Goal: Check status: Check status

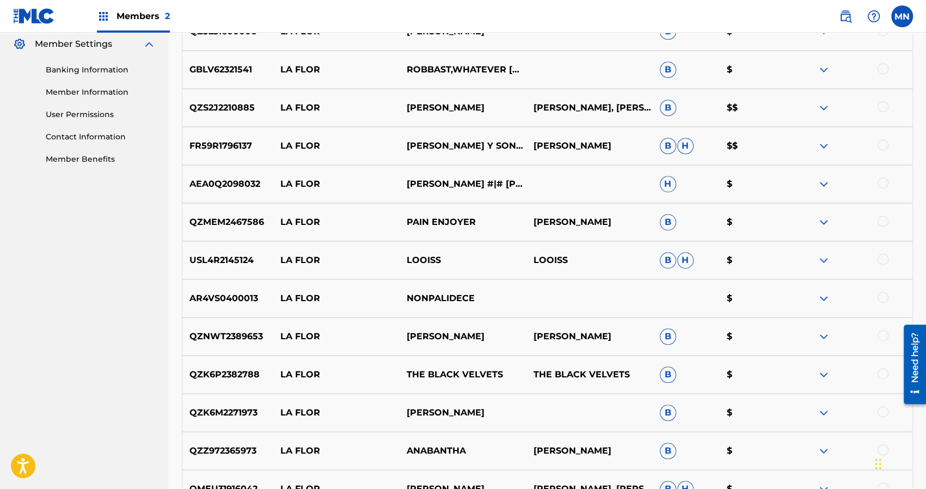
click at [924, 70] on div "Matching Tool The Matching Tool allows Members to match sound recordings to wor…" at bounding box center [547, 216] width 757 height 1203
click at [91, 248] on nav "Great Touch Publishing Inc Summary Catalog Works Registration Claiming Tool Ind…" at bounding box center [84, 203] width 169 height 1230
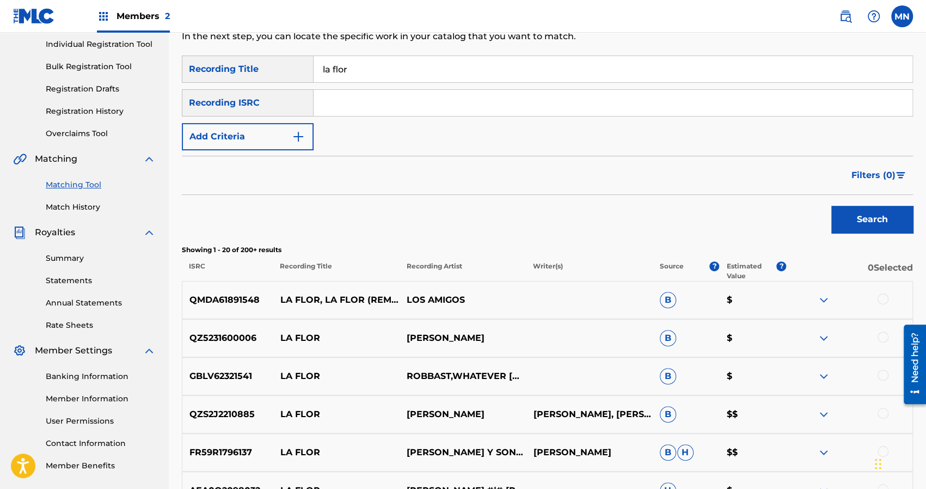
scroll to position [53, 0]
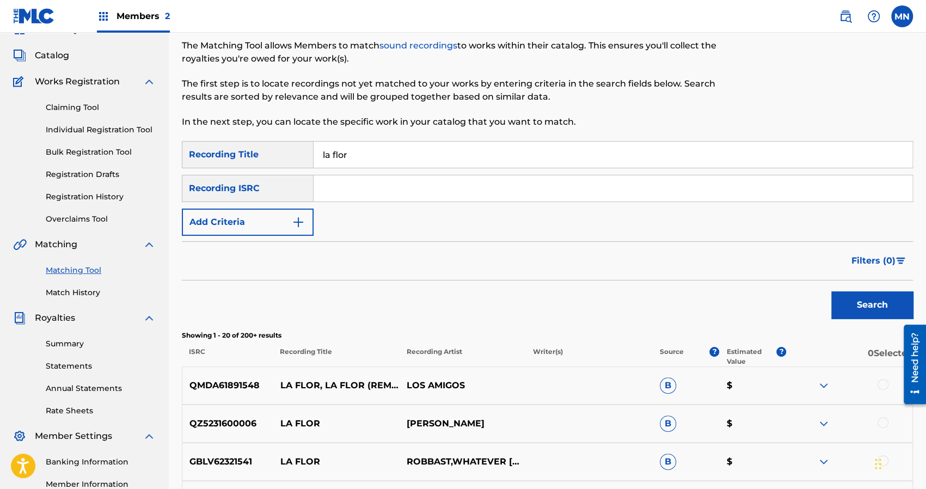
click at [75, 107] on link "Claiming Tool" at bounding box center [101, 107] width 110 height 11
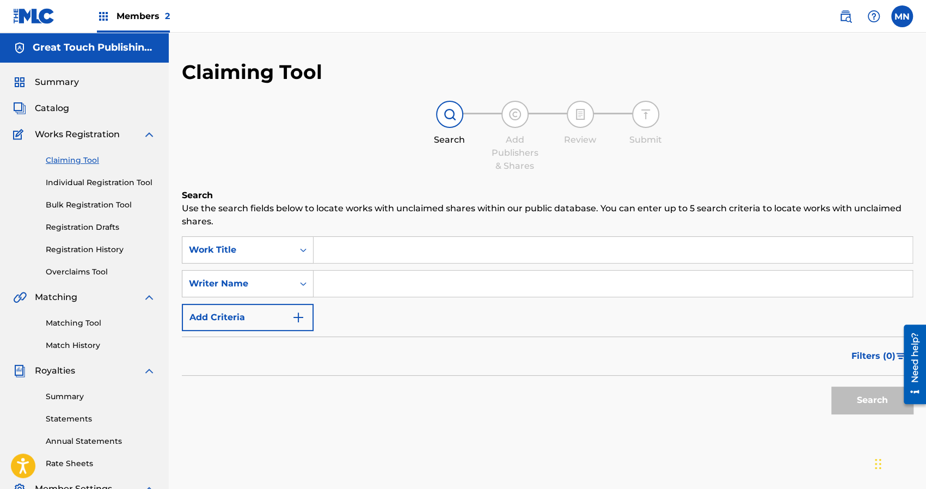
click at [334, 250] on input "Search Form" at bounding box center [613, 250] width 599 height 26
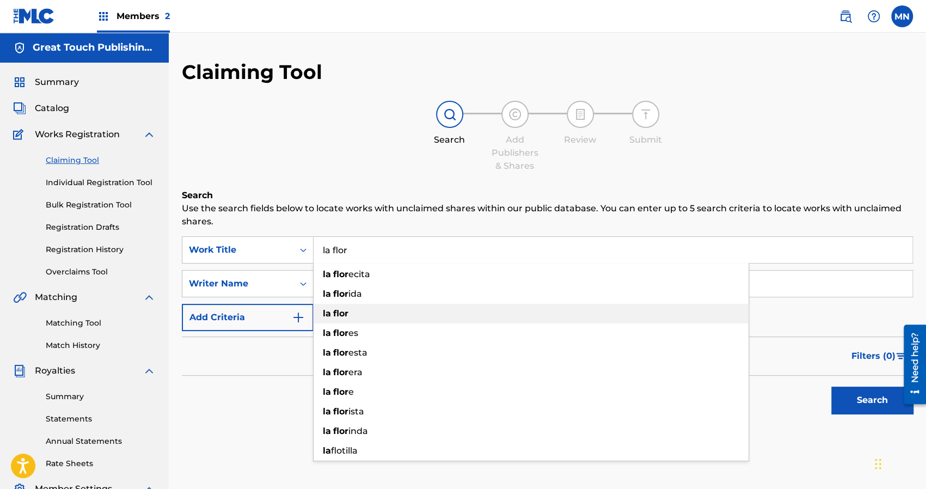
type input "la flor"
click at [341, 314] on strong "flor" at bounding box center [340, 313] width 15 height 10
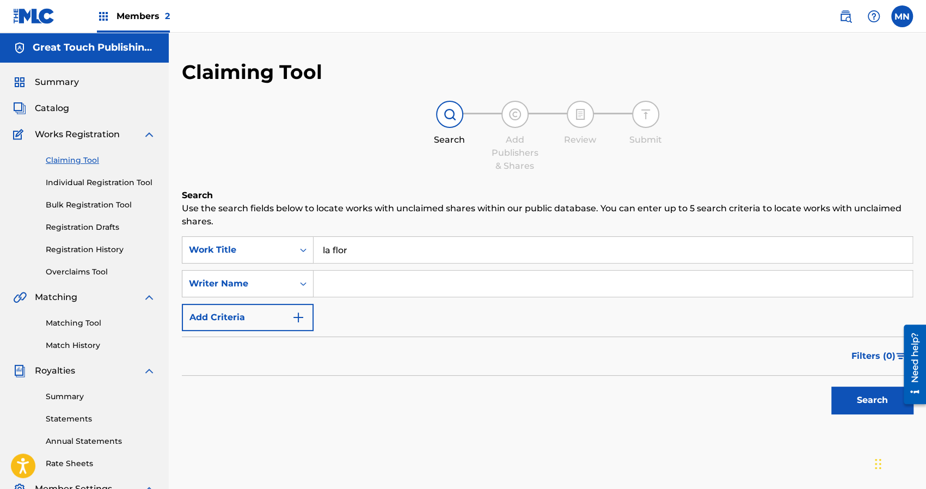
click at [846, 384] on div "Search" at bounding box center [869, 398] width 87 height 44
click at [859, 401] on button "Search" at bounding box center [872, 400] width 82 height 27
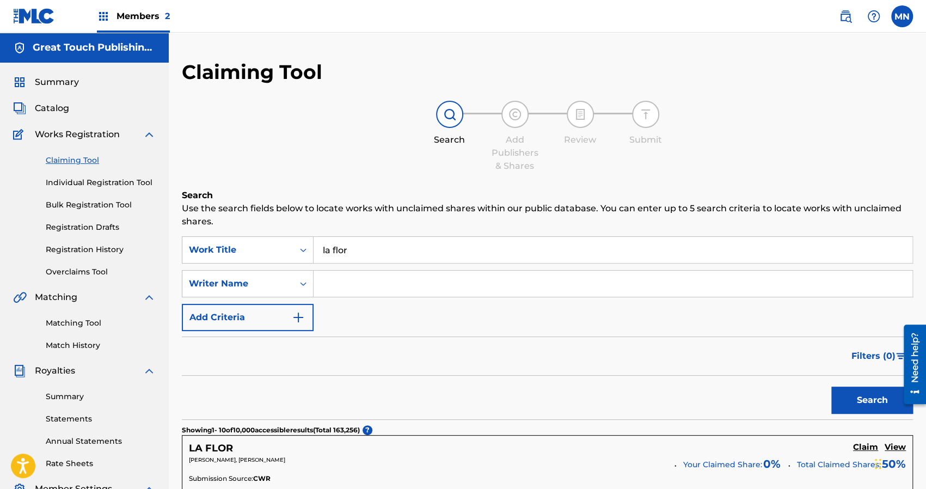
click at [327, 287] on input "Search Form" at bounding box center [613, 284] width 599 height 26
click at [831, 387] on button "Search" at bounding box center [872, 400] width 82 height 27
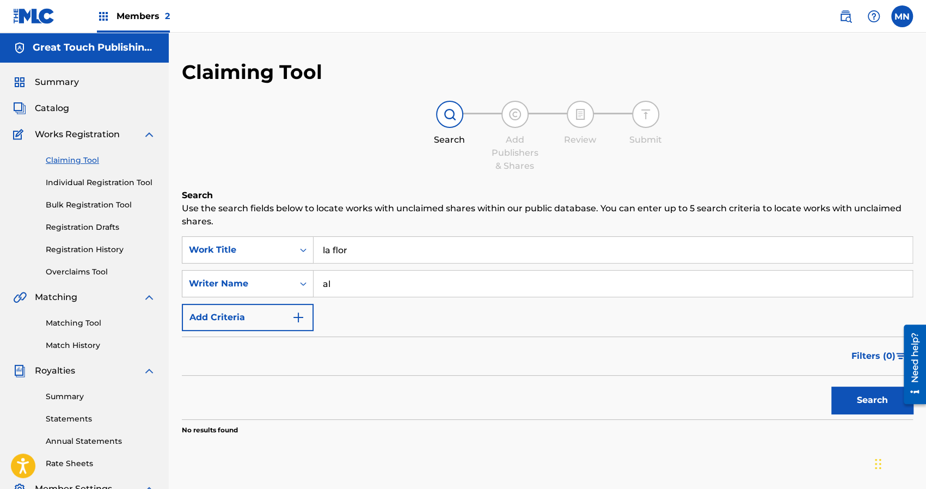
type input "a"
click at [75, 273] on link "Overclaims Tool" at bounding box center [101, 271] width 110 height 11
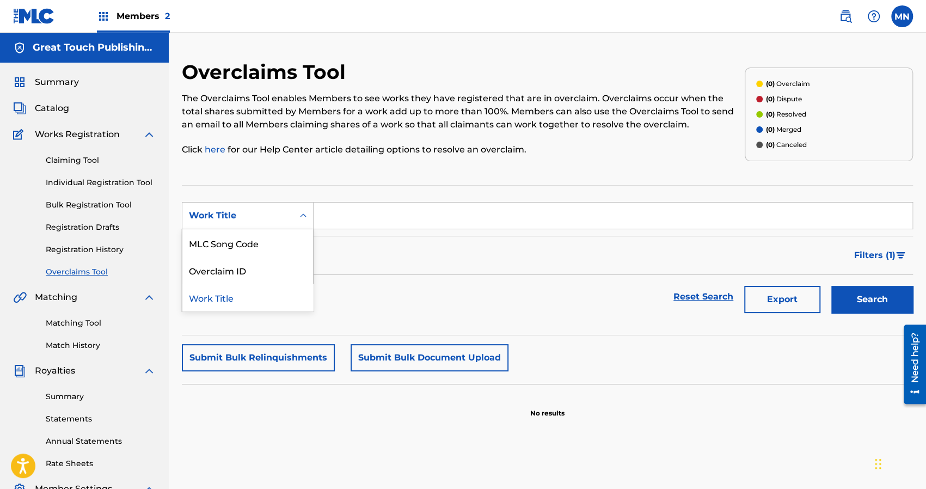
click at [305, 215] on icon "Search Form" at bounding box center [303, 215] width 7 height 4
click at [226, 272] on div "Overclaim ID" at bounding box center [247, 269] width 131 height 27
click at [358, 217] on input "Search Form" at bounding box center [613, 216] width 599 height 26
type input "26815054207"
click at [878, 300] on button "Search" at bounding box center [872, 299] width 82 height 27
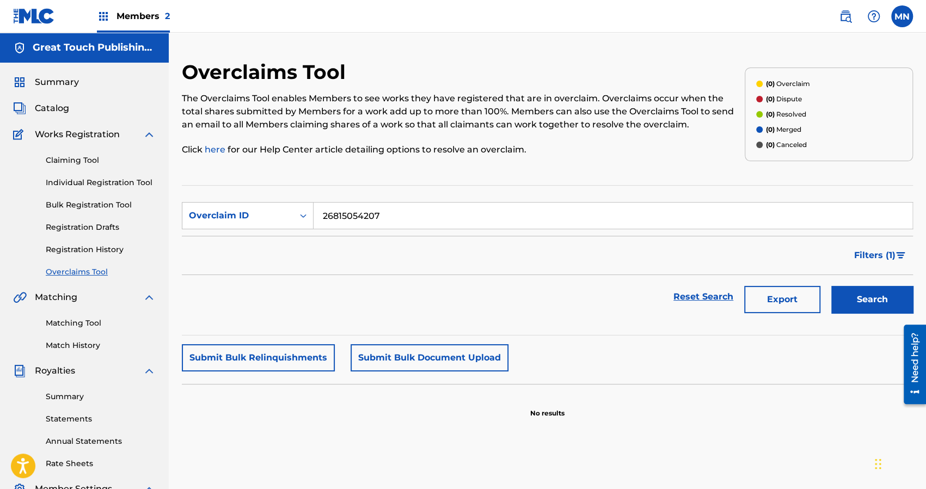
click at [463, 236] on div "Filters ( 1 )" at bounding box center [547, 255] width 731 height 39
click at [494, 224] on input "26815054207" at bounding box center [613, 216] width 599 height 26
click at [858, 301] on button "Search" at bounding box center [872, 299] width 82 height 27
click at [68, 418] on link "Statements" at bounding box center [101, 418] width 110 height 11
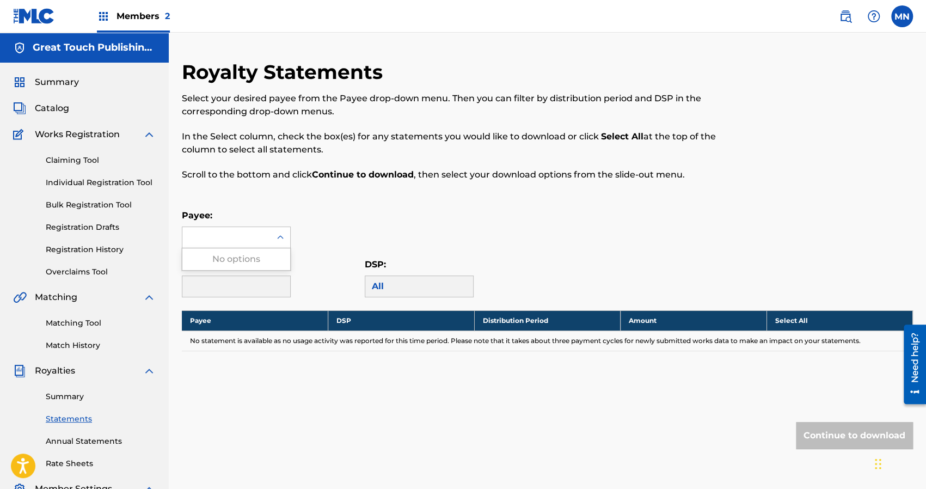
click at [277, 242] on icon at bounding box center [280, 237] width 11 height 11
click at [70, 400] on link "Summary" at bounding box center [101, 396] width 110 height 11
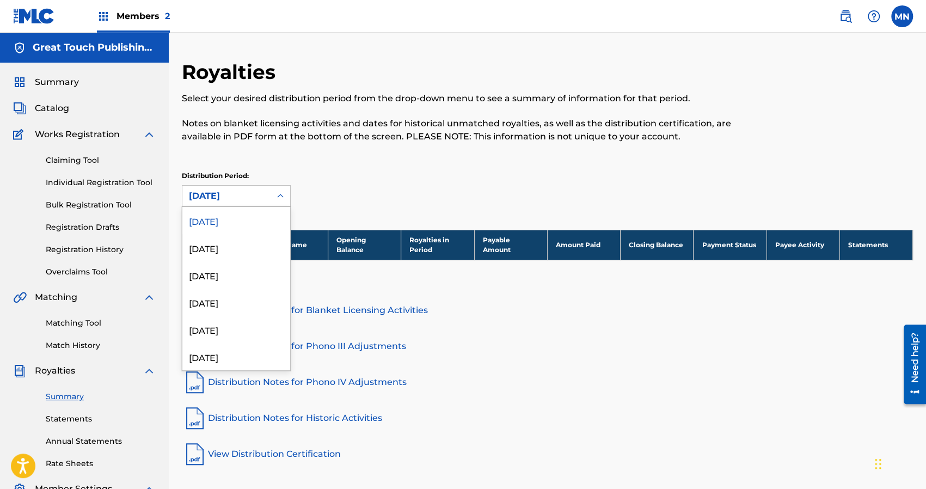
click at [216, 194] on div "[DATE]" at bounding box center [226, 195] width 75 height 13
click at [221, 221] on div "[DATE]" at bounding box center [236, 220] width 108 height 27
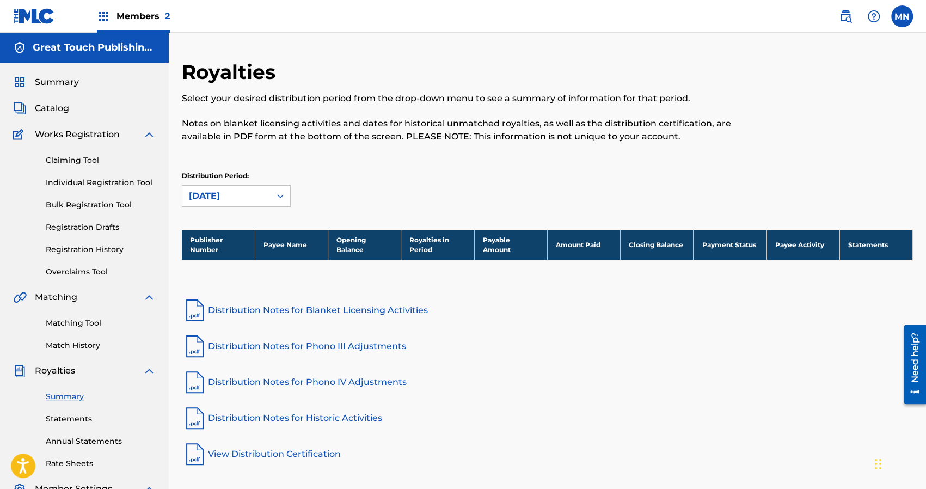
click at [52, 105] on span "Catalog" at bounding box center [52, 108] width 34 height 13
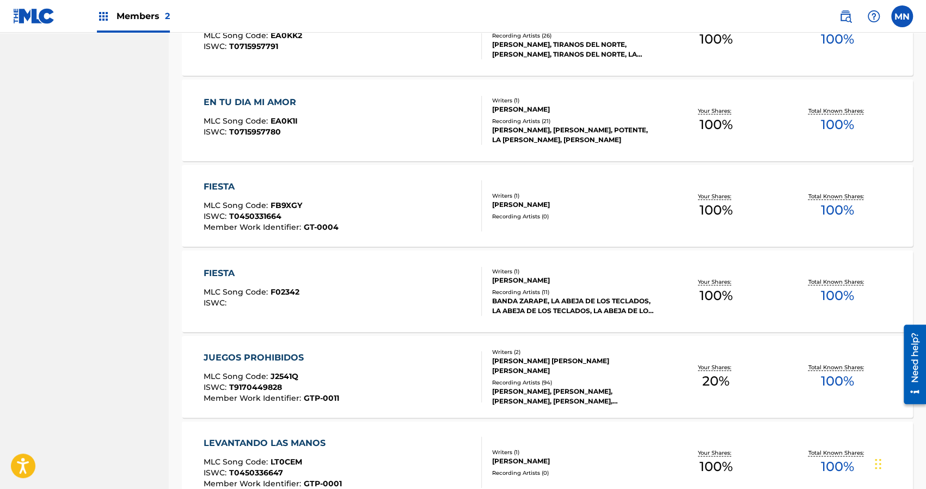
scroll to position [757, 0]
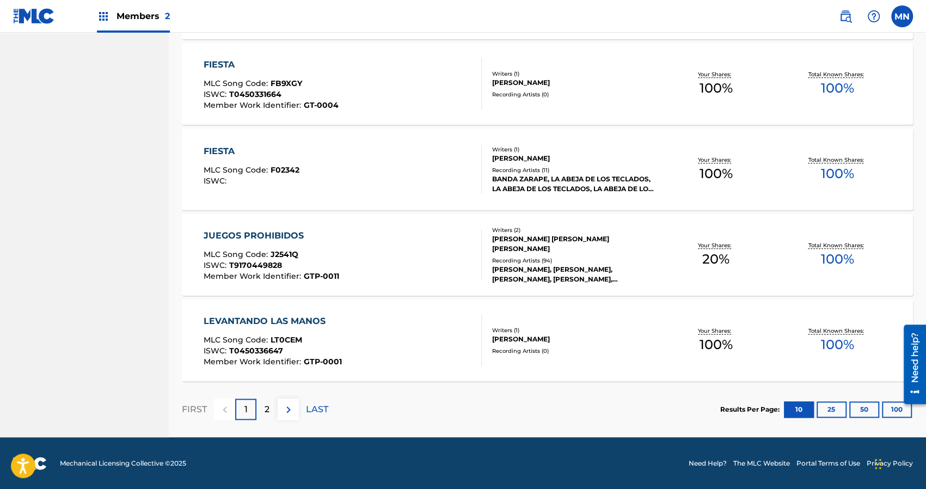
click at [836, 409] on button "25" at bounding box center [832, 409] width 30 height 16
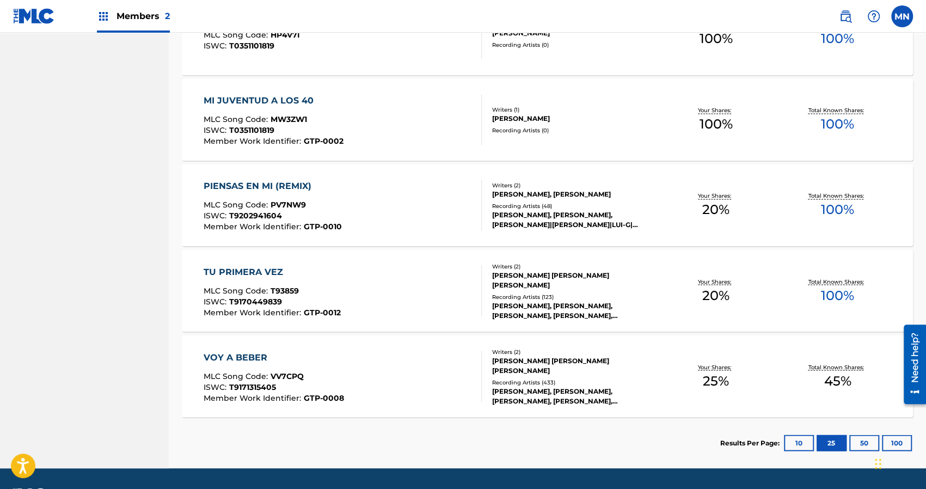
scroll to position [1179, 0]
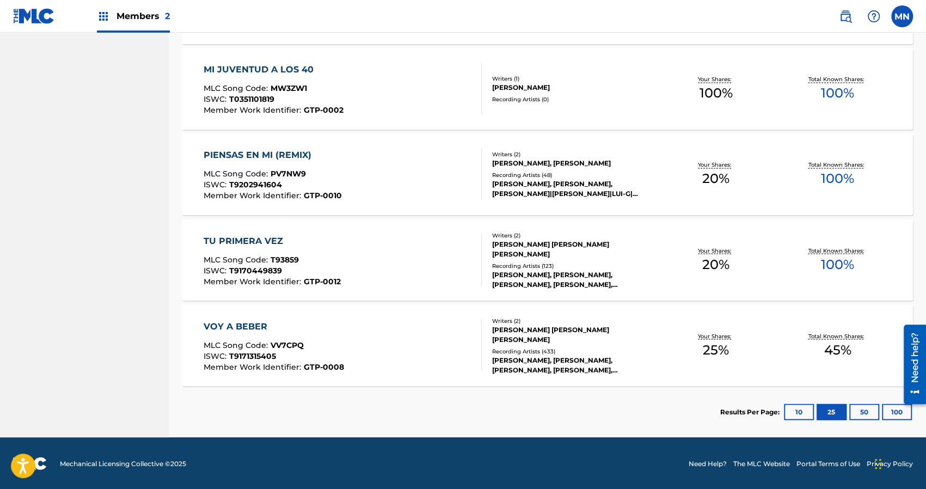
click at [865, 415] on button "50" at bounding box center [864, 411] width 30 height 16
click at [821, 410] on button "25" at bounding box center [832, 411] width 30 height 16
click at [493, 402] on section "Results Per Page: 10 25 50 100" at bounding box center [547, 411] width 731 height 51
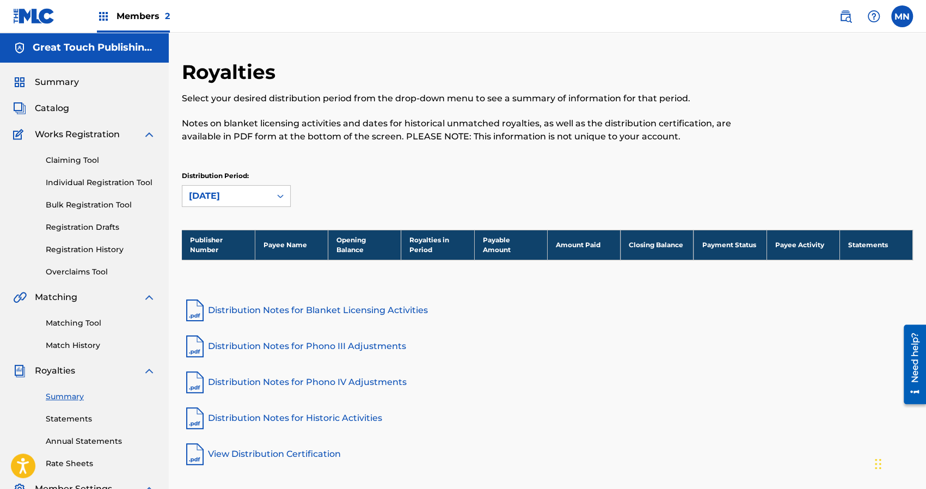
click at [145, 15] on span "Members 2" at bounding box center [143, 16] width 53 height 13
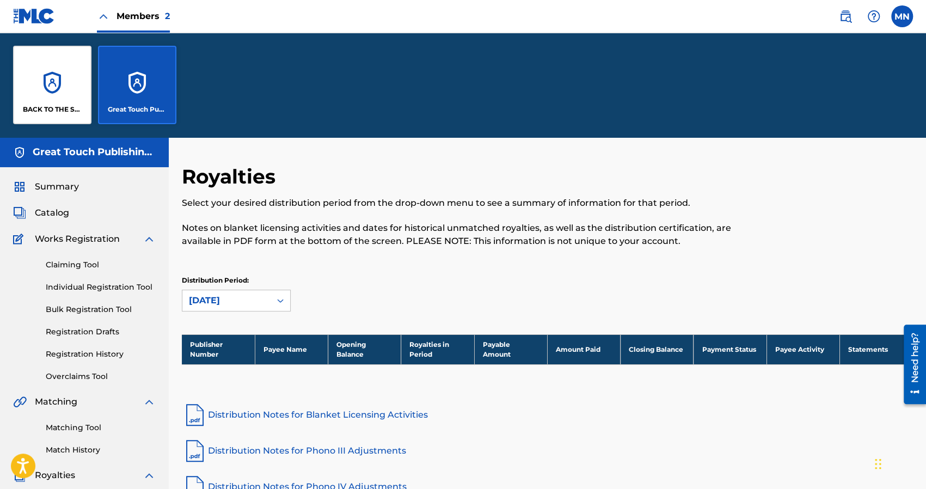
click at [50, 216] on span "Catalog" at bounding box center [52, 212] width 34 height 13
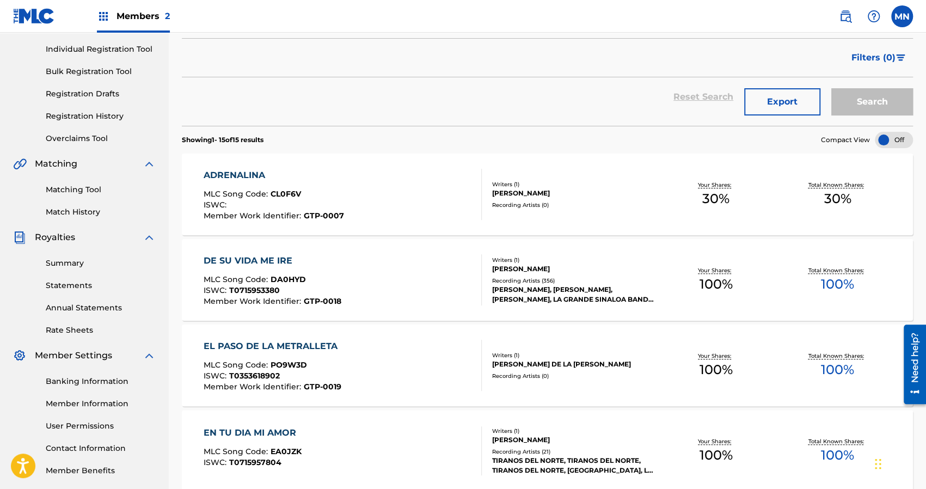
scroll to position [131, 0]
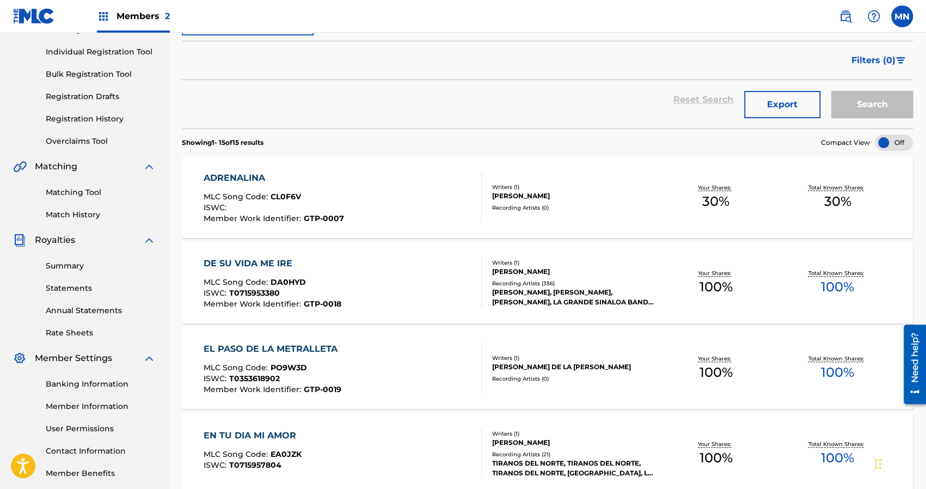
click at [85, 119] on link "Registration History" at bounding box center [101, 118] width 110 height 11
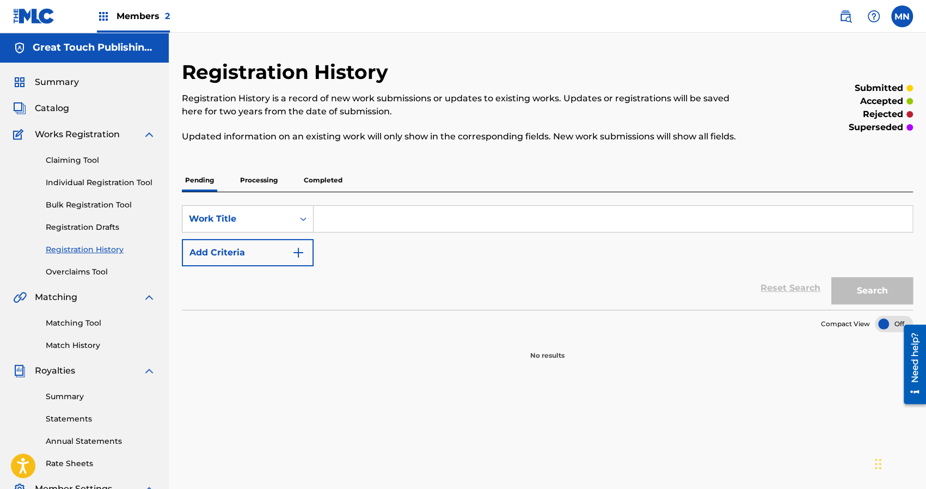
click at [260, 180] on p "Processing" at bounding box center [259, 180] width 44 height 23
click at [323, 179] on p "Completed" at bounding box center [323, 180] width 45 height 23
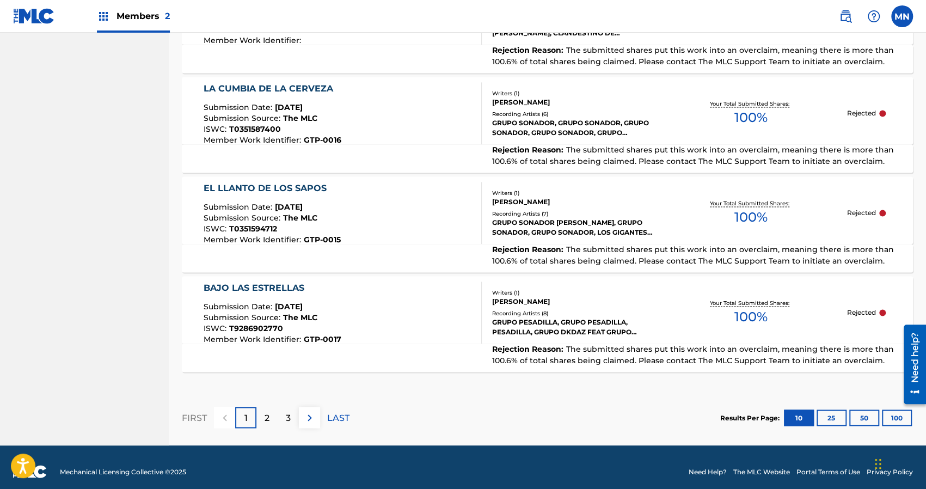
scroll to position [1007, 0]
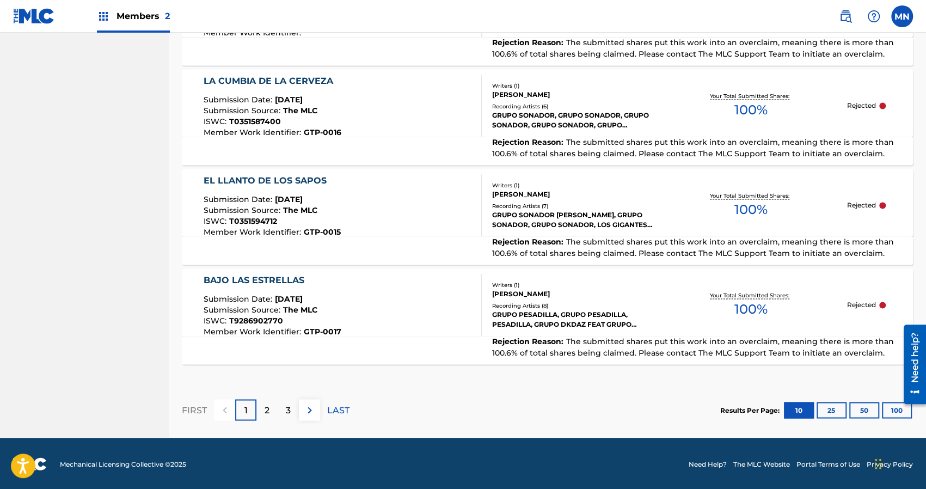
click at [270, 411] on div "2" at bounding box center [266, 409] width 21 height 21
click at [903, 22] on label at bounding box center [902, 16] width 22 height 22
click at [902, 16] on input "MN [PERSON_NAME] [EMAIL_ADDRESS][DOMAIN_NAME] Notification Preferences Profile …" at bounding box center [902, 16] width 0 height 0
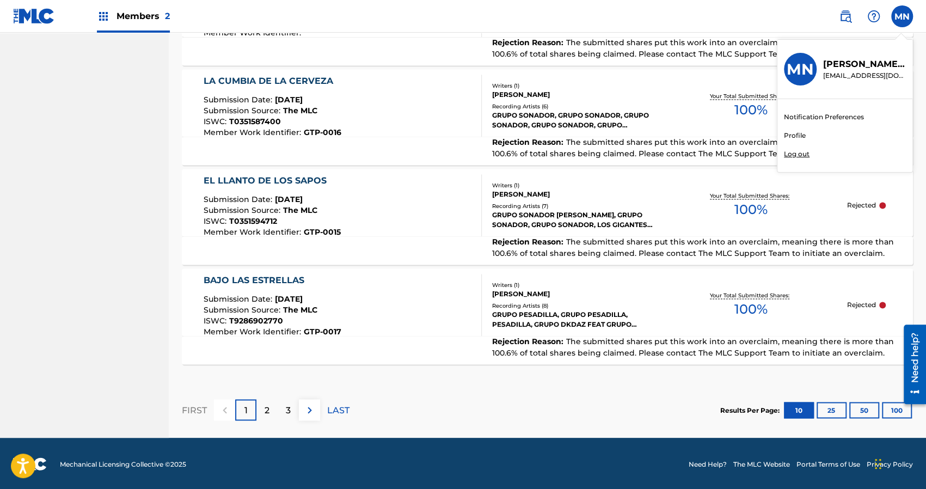
click at [798, 155] on p "Log out" at bounding box center [797, 154] width 26 height 10
click at [902, 16] on input "MN [PERSON_NAME] [EMAIL_ADDRESS][DOMAIN_NAME] Notification Preferences Profile …" at bounding box center [902, 16] width 0 height 0
